Goal: Ask a question: Seek information or help from site administrators or community

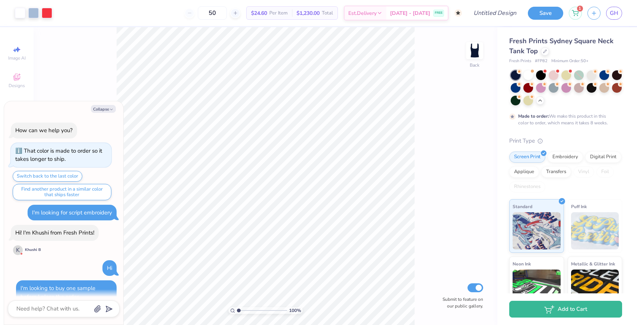
scroll to position [1377, 0]
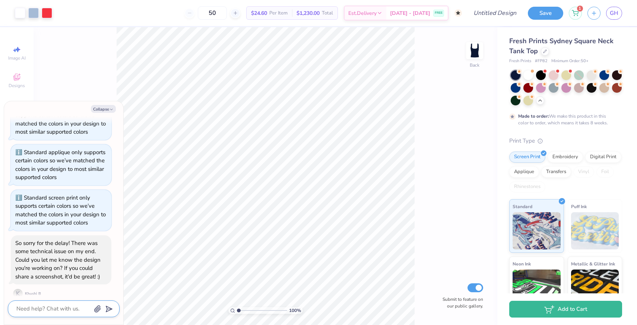
click at [97, 312] on icon "button" at bounding box center [98, 309] width 6 height 6
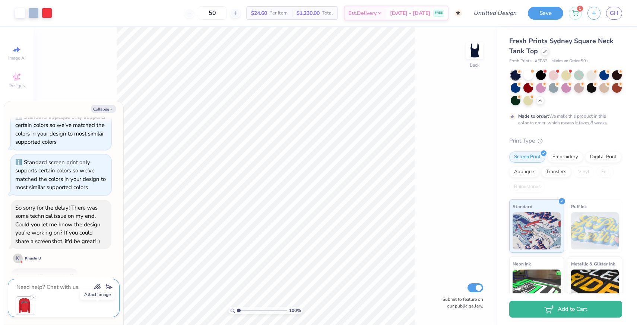
click at [51, 288] on textarea at bounding box center [54, 288] width 76 height 10
type textarea "x"
type textarea "s"
type textarea "x"
type textarea "si"
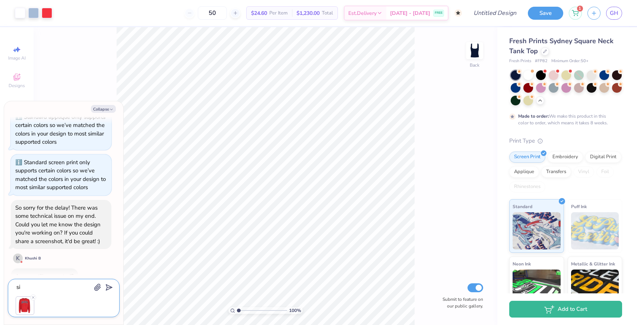
type textarea "x"
type textarea "sim"
type textarea "x"
type textarea "simi"
type textarea "x"
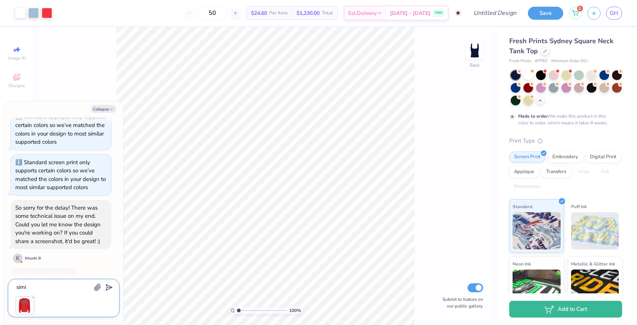
type textarea "simil"
type textarea "x"
type textarea "simi"
type textarea "x"
type textarea "sim"
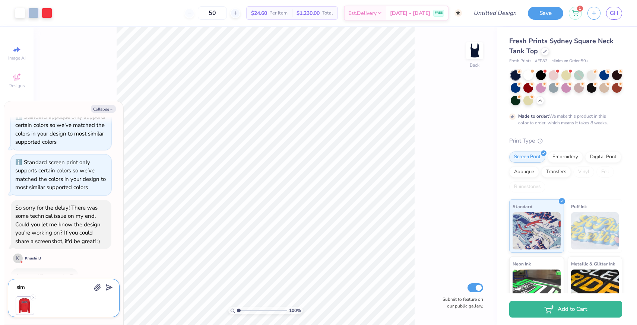
type textarea "x"
type textarea "si"
type textarea "x"
type textarea "s"
type textarea "x"
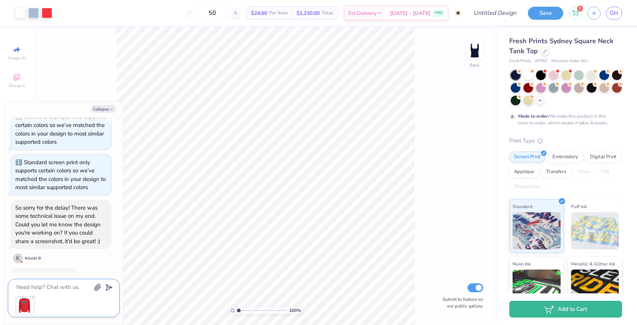
type textarea "x"
type textarea "I"
type textarea "x"
type textarea "I"
type textarea "x"
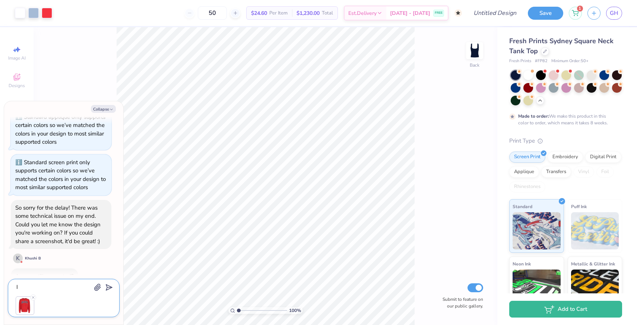
type textarea "I w"
type textarea "x"
type textarea "I wa"
type textarea "x"
type textarea "I wan"
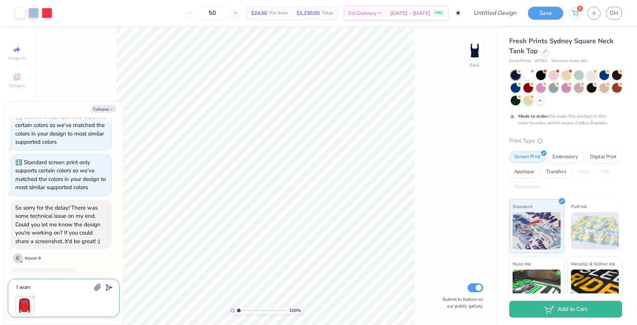
type textarea "x"
type textarea "I want"
type textarea "x"
type textarea "I want"
type textarea "x"
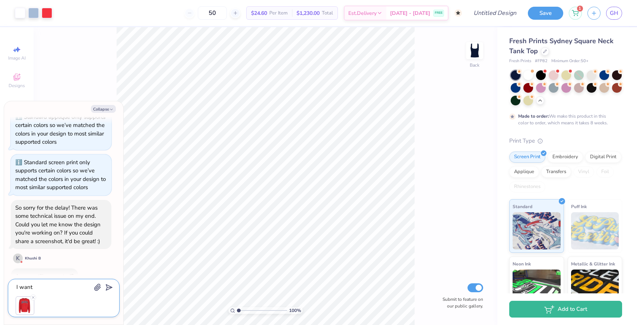
type textarea "I want t"
type textarea "x"
type textarea "I want to"
type textarea "x"
type textarea "I want to"
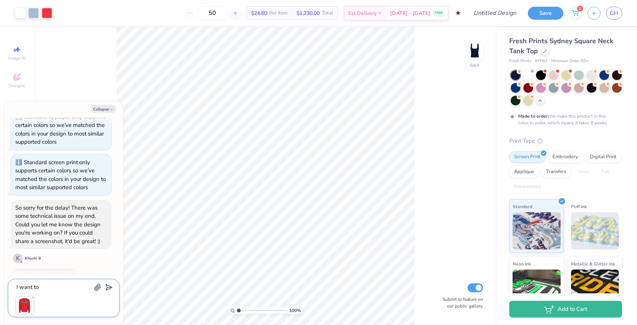
type textarea "x"
type textarea "I want to p"
type textarea "x"
type textarea "I want to pu"
type textarea "x"
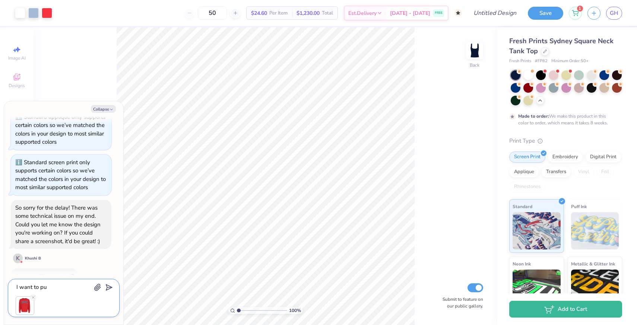
type textarea "I want to put"
type textarea "x"
type textarea "I want to put"
type textarea "x"
type textarea "I want to put t"
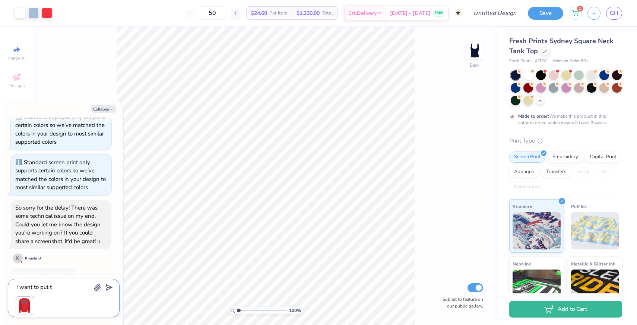
type textarea "x"
type textarea "I want to put th"
type textarea "x"
type textarea "I want to put the"
type textarea "x"
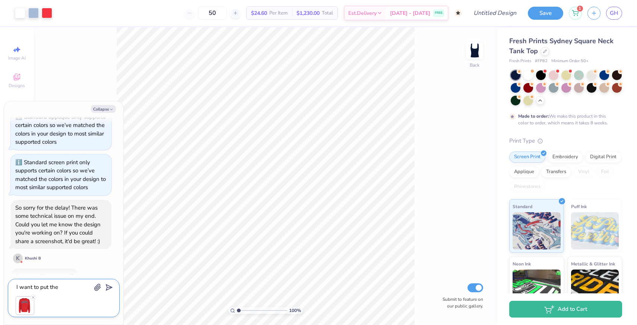
type textarea "I want to put the"
type textarea "x"
type textarea "I want to put the B"
type textarea "x"
type textarea "I want to put the BL"
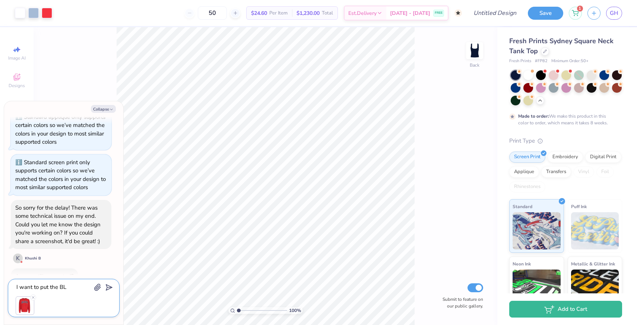
type textarea "x"
type textarea "I want to put the BLO"
type textarea "x"
type textarea "I want to put the BLOC"
type textarea "x"
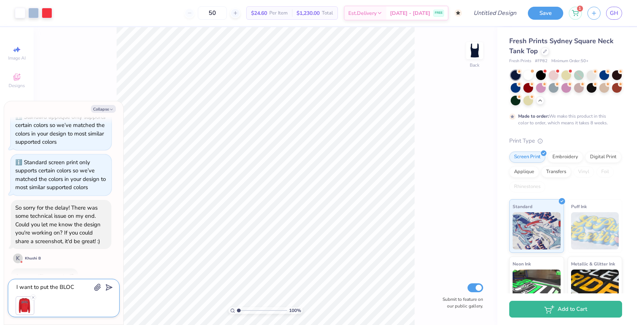
type textarea "I want to put the BLOCK"
type textarea "x"
type textarea "I want to put the BLOCK"
type textarea "x"
type textarea "I want to put the BLOCK o"
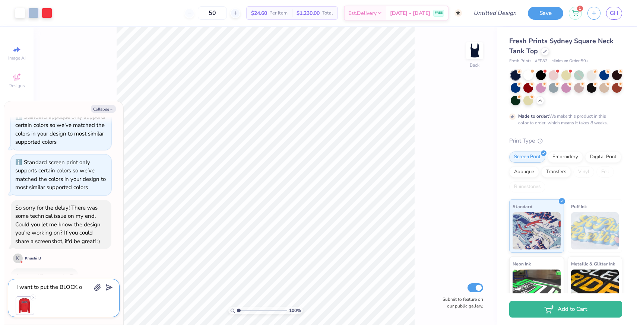
type textarea "x"
type textarea "I want to put the BLOCK on"
type textarea "x"
type textarea "I want to put the BLOCK on"
type textarea "x"
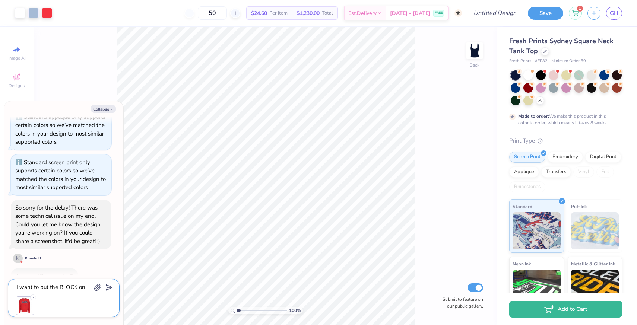
type textarea "I want to put the BLOCK on t"
type textarea "x"
type textarea "I want to put the BLOCK on thi"
type textarea "x"
type textarea "I want to put the BLOCK on this"
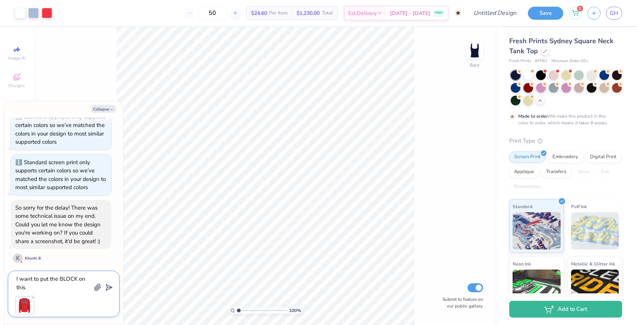
type textarea "x"
type textarea "I want to put the BLOCK on this"
type textarea "x"
type textarea "I want to put the BLOCK on this t"
type textarea "x"
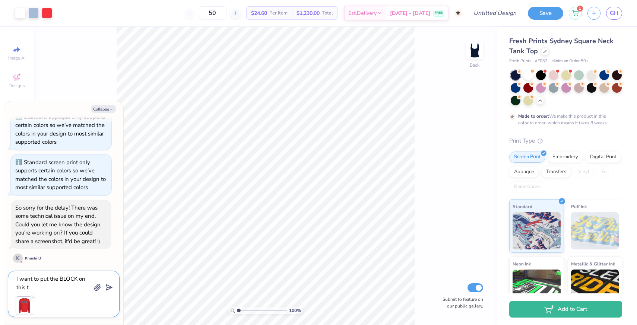
type textarea "I want to put the BLOCK on this ta"
type textarea "x"
type textarea "I want to put the BLOCK on this tan"
type textarea "x"
type textarea "I want to put the BLOCK on this tank"
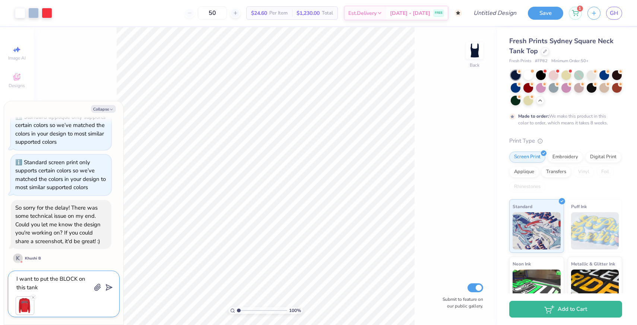
type textarea "x"
type textarea "I want to put the BLOCK on this tank"
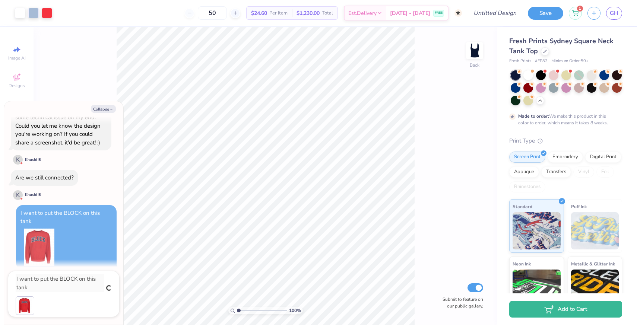
type textarea "x"
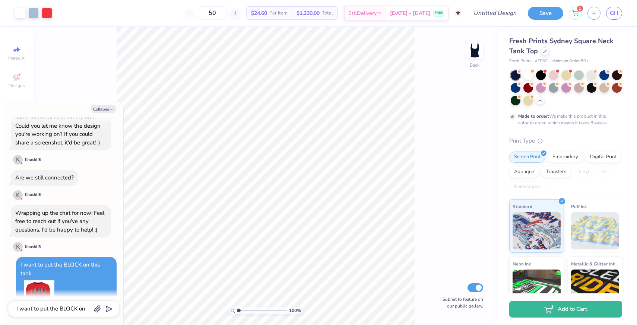
scroll to position [1534, 0]
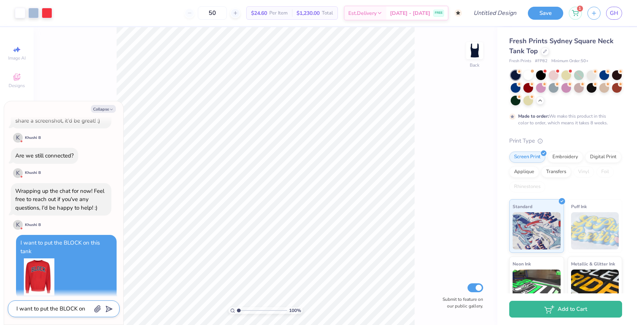
click at [51, 312] on textarea "I want to put the BLOCK on this tank" at bounding box center [54, 309] width 76 height 10
type textarea "x"
type textarea "b"
type textarea "x"
type textarea "bu"
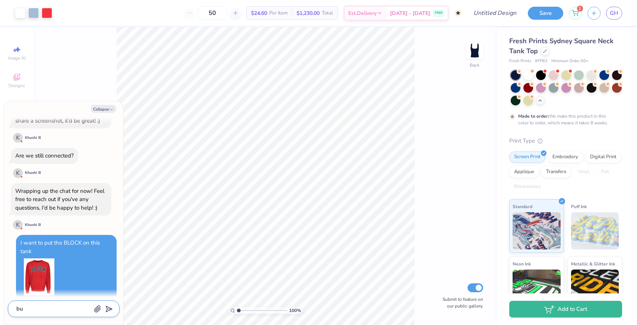
type textarea "x"
type textarea "but"
type textarea "x"
type textarea "but"
type textarea "x"
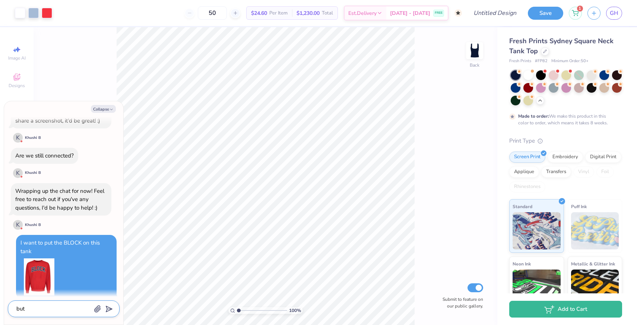
type textarea "but o"
type textarea "x"
type textarea "but ob"
type textarea "x"
type textarea "but obv"
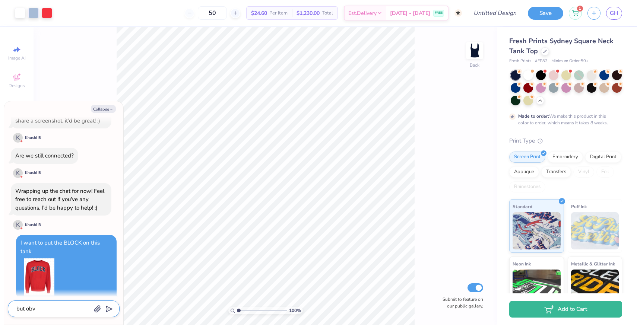
type textarea "x"
type textarea "but obvi"
type textarea "x"
type textarea "but obvio"
type textarea "x"
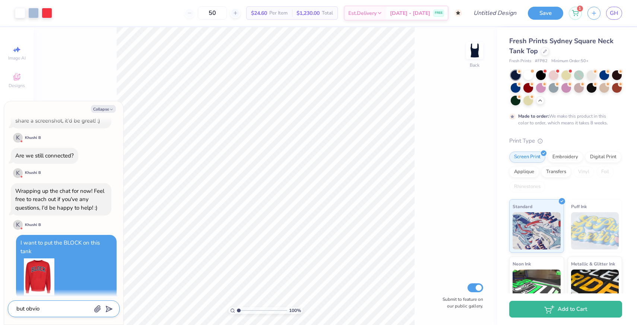
type textarea "but obviou"
type textarea "x"
type textarea "but obvious"
type textarea "x"
type textarea "but obviousl"
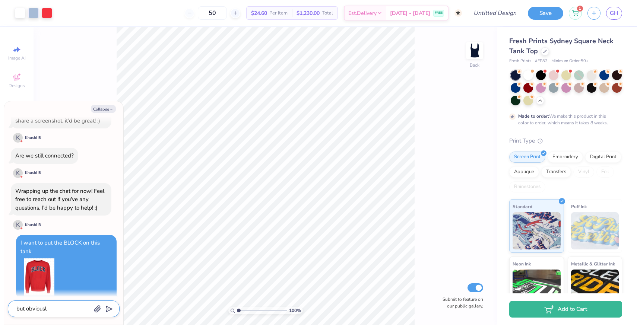
type textarea "x"
type textarea "but obviously"
type textarea "x"
type textarea "but obviously"
type textarea "x"
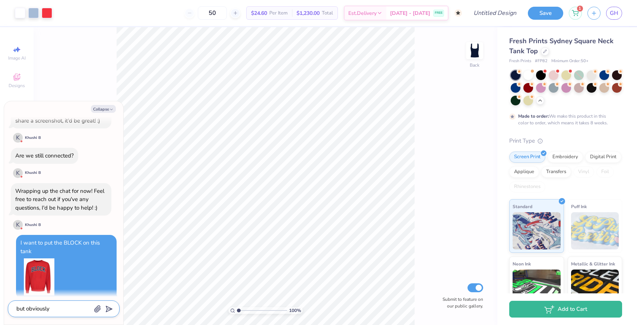
type textarea "but obviously s"
type textarea "x"
type textarea "but obviously sm"
type textarea "x"
type textarea "but obviously sma"
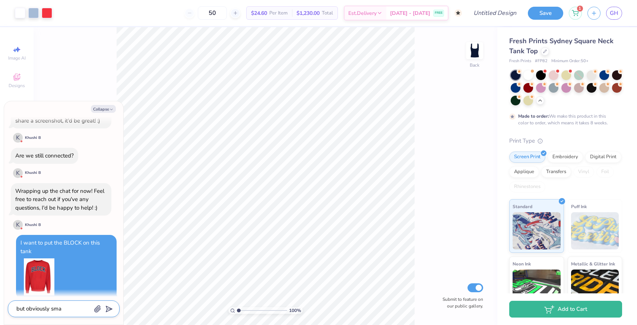
type textarea "x"
type textarea "but obviously smal"
type textarea "x"
type textarea "but obviously small"
type textarea "x"
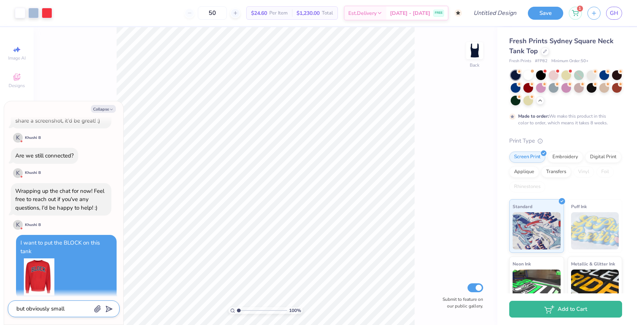
type textarea "but obviously smalle"
type textarea "x"
type textarea "but obviously smaller"
type textarea "x"
type textarea "but obviously smaller"
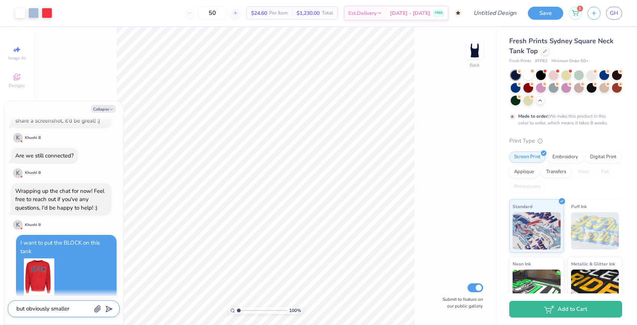
type textarea "x"
type textarea "but obviously smaller a"
type textarea "x"
type textarea "but obviously smaller an"
type textarea "x"
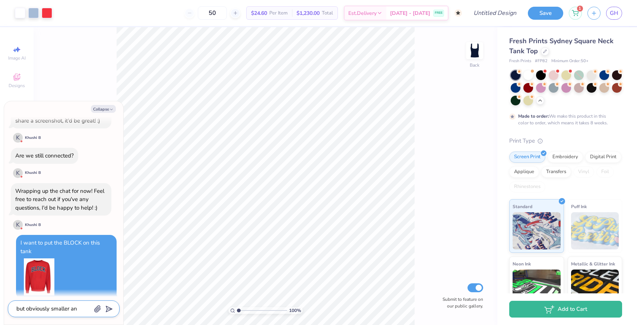
type textarea "but obviously smaller and"
type textarea "x"
type textarea "but obviously smaller and"
type textarea "x"
type textarea "but obviously smaller and d"
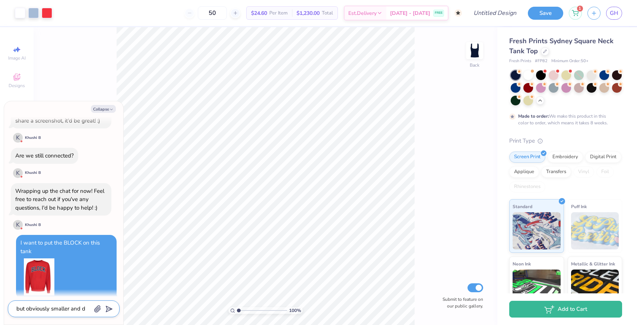
type textarea "x"
type textarea "but obviously smaller and do"
type textarea "x"
type textarea "but obviously smaller and do"
type textarea "x"
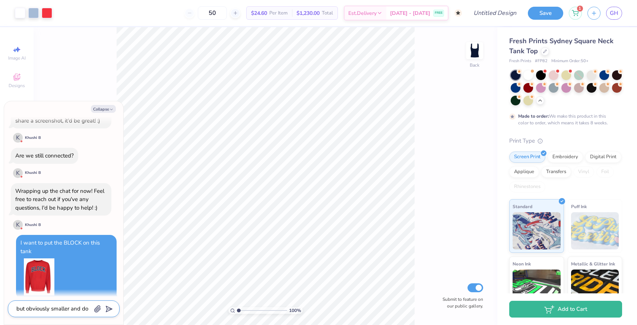
type textarea "but obviously smaller and do"
type textarea "x"
type textarea "but obviously smaller and d"
type textarea "x"
type textarea "but obviously smaller and"
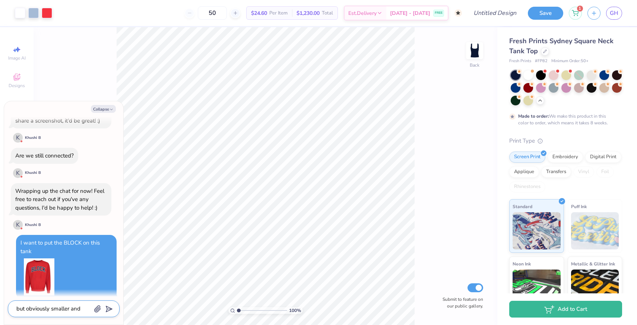
type textarea "x"
type textarea "but obviously smaller and"
type textarea "x"
type textarea "but obviously smaller an"
type textarea "x"
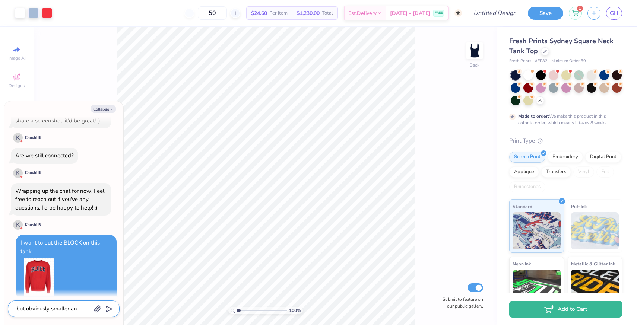
type textarea "but obviously smaller a"
type textarea "x"
type textarea "but obviously smaller"
type textarea "x"
type textarea "but obviously smaller"
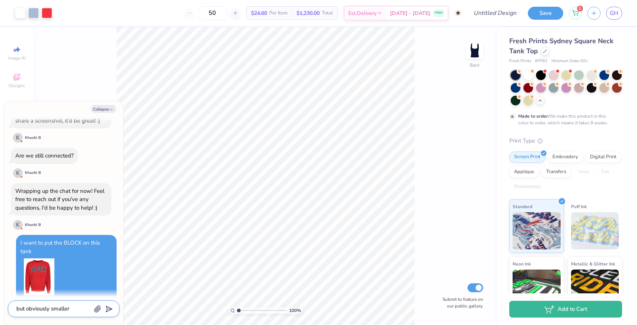
type textarea "x"
type textarea "but obviously smaller,"
type textarea "x"
type textarea "but obviously smaller,"
type textarea "x"
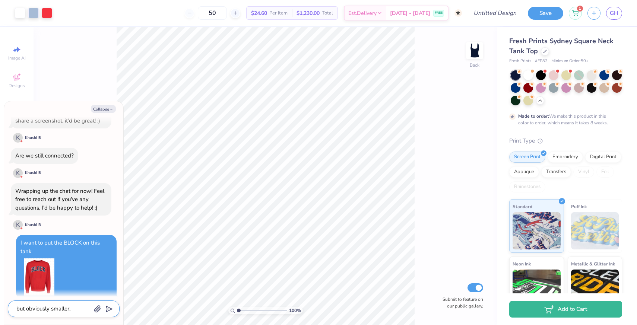
type textarea "but obviously smaller, a"
type textarea "x"
type textarea "but obviously smaller, an"
type textarea "x"
type textarea "but obviously smaller, and"
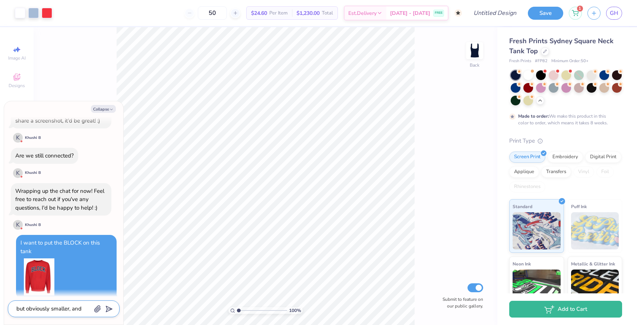
type textarea "x"
type textarea "but obviously smaller, and"
type textarea "x"
type textarea "but obviously smaller, and"
type textarea "x"
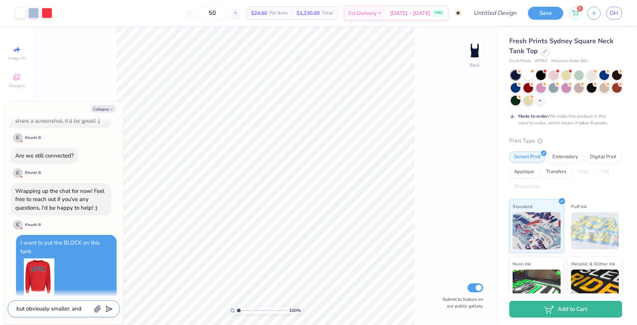
type textarea "but obviously smaller, and"
type textarea "x"
type textarea "but obviously smaller, and i"
type textarea "x"
type textarea "but obviously smaller, and it"
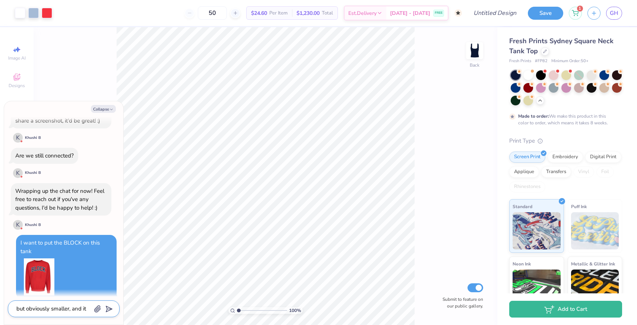
type textarea "x"
type textarea "but obviously smaller, and it"
type textarea "x"
type textarea "but obviously smaller, and it c"
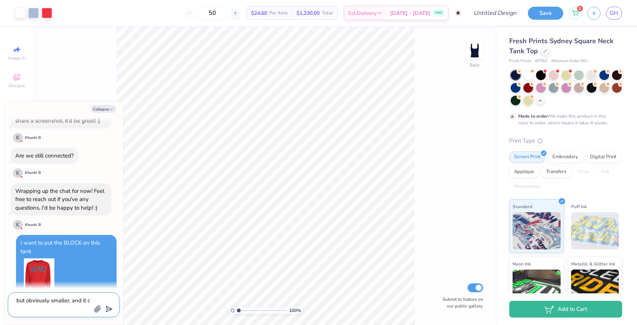
type textarea "x"
type textarea "but obviously smaller, and it ca"
type textarea "x"
type textarea "but obviously smaller, and it can"
type textarea "x"
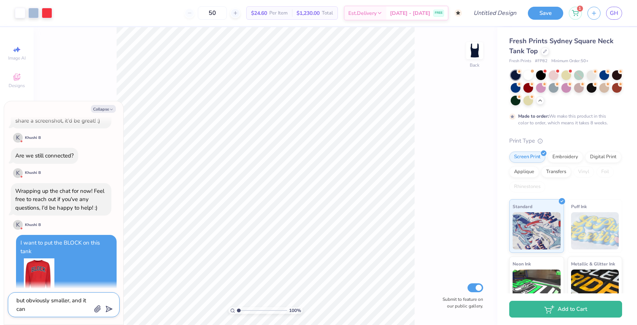
type textarea "but obviously smaller, and it can"
type textarea "x"
type textarea "but obviously smaller, and it can b"
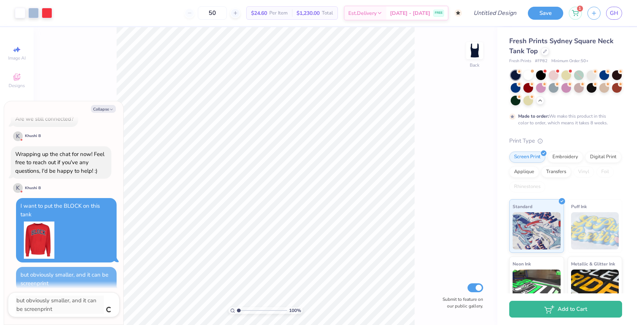
scroll to position [1562, 0]
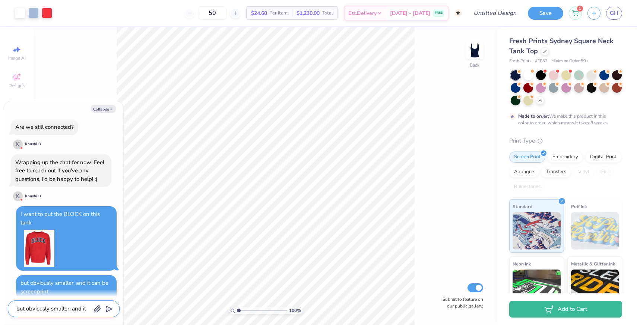
click at [59, 309] on textarea "but obviously smaller, and it can be screenprint" at bounding box center [54, 309] width 76 height 10
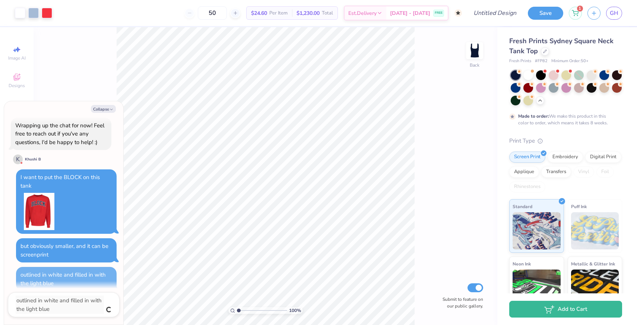
scroll to position [1591, 0]
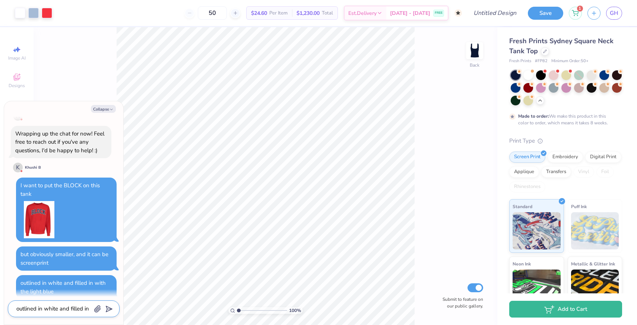
click at [59, 308] on textarea "outlined in white and filled in with the light blue" at bounding box center [54, 309] width 76 height 10
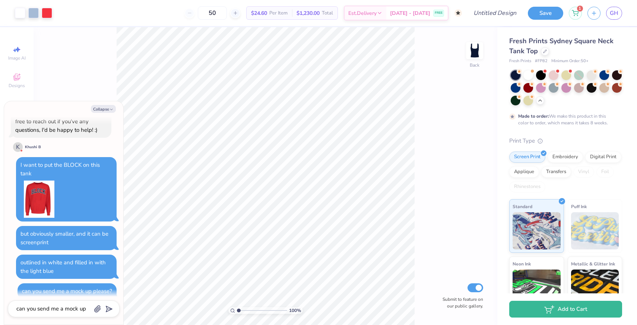
scroll to position [1705, 0]
